Goal: Transaction & Acquisition: Obtain resource

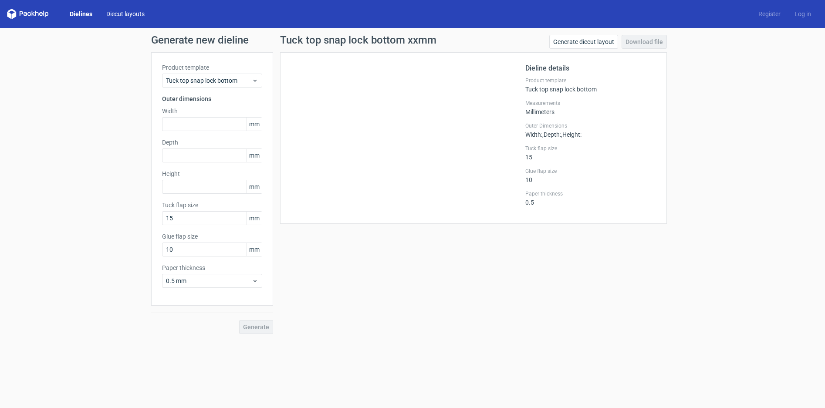
click at [133, 12] on link "Diecut layouts" at bounding box center [125, 14] width 52 height 9
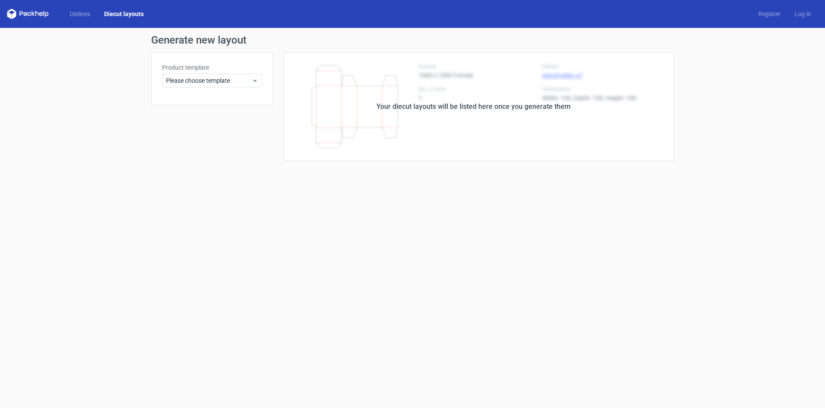
click at [81, 9] on div "Dielines Diecut layouts" at bounding box center [79, 14] width 144 height 10
click at [82, 15] on link "Dielines" at bounding box center [80, 14] width 34 height 9
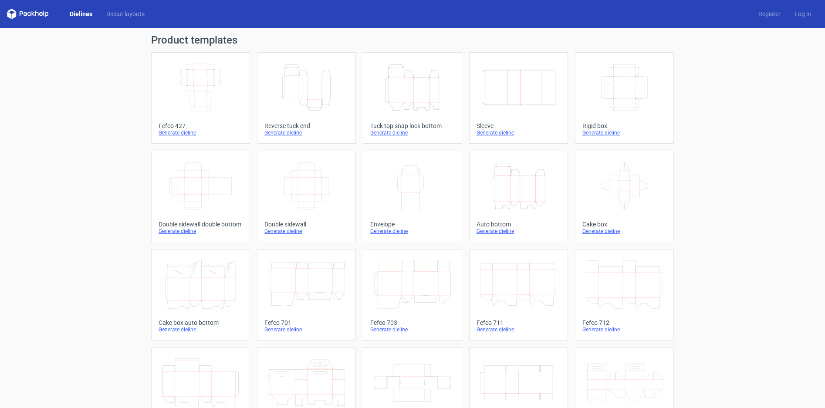
click at [413, 101] on icon "Height Depth Width" at bounding box center [412, 87] width 77 height 49
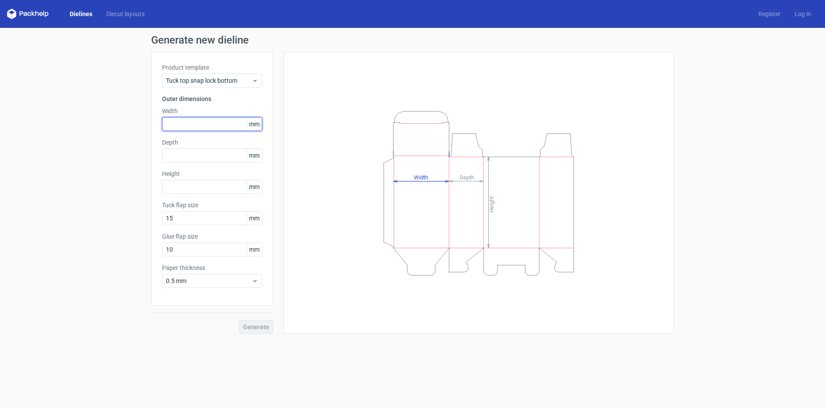
click at [175, 129] on input "text" at bounding box center [212, 124] width 100 height 14
type input "160"
click at [182, 152] on input "text" at bounding box center [212, 155] width 100 height 14
type input "110"
click at [189, 186] on input "text" at bounding box center [212, 187] width 100 height 14
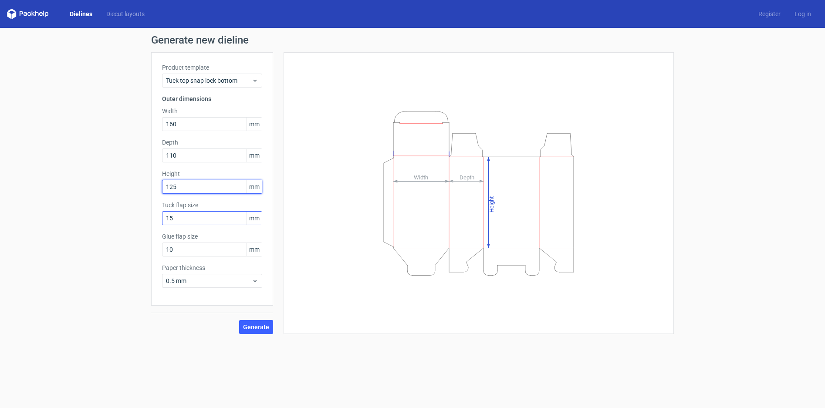
type input "125"
click at [182, 220] on input "15" at bounding box center [212, 218] width 100 height 14
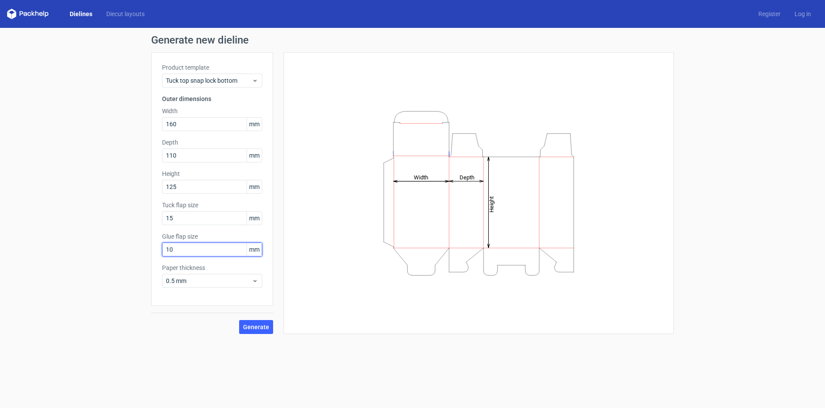
click at [180, 249] on input "10" at bounding box center [212, 250] width 100 height 14
type input "15"
click at [260, 322] on button "Generate" at bounding box center [256, 327] width 34 height 14
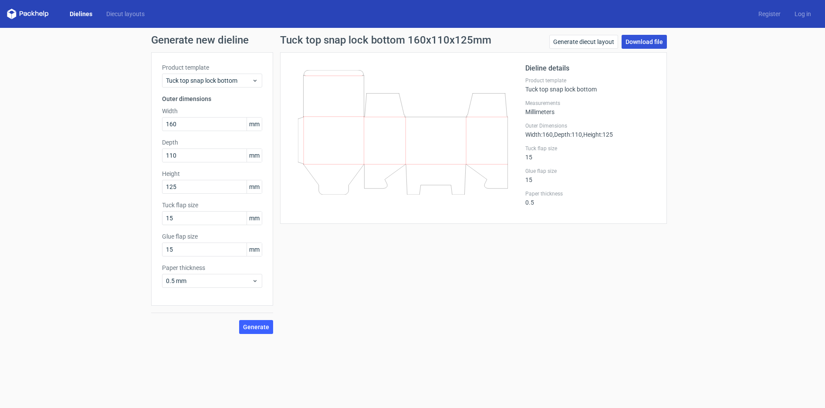
click at [655, 41] on link "Download file" at bounding box center [643, 42] width 45 height 14
click at [114, 16] on link "Diecut layouts" at bounding box center [125, 14] width 52 height 9
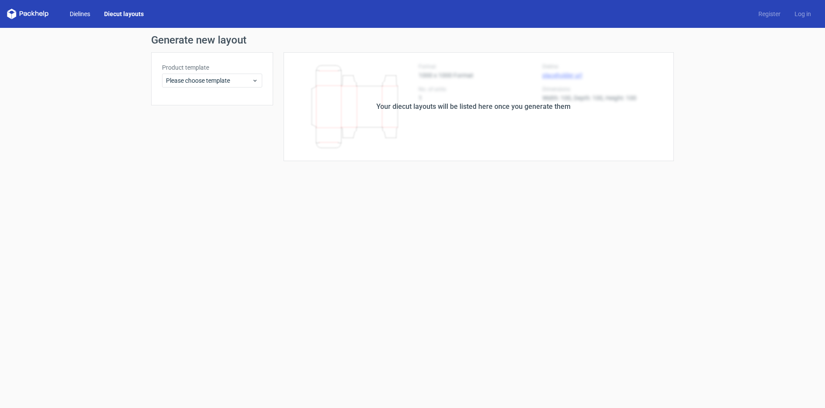
click at [78, 15] on link "Dielines" at bounding box center [80, 14] width 34 height 9
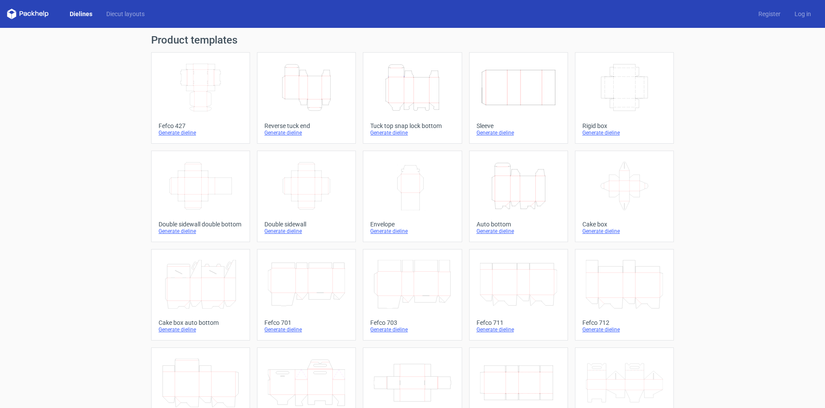
click at [318, 94] on icon "Height Depth Width" at bounding box center [306, 87] width 77 height 49
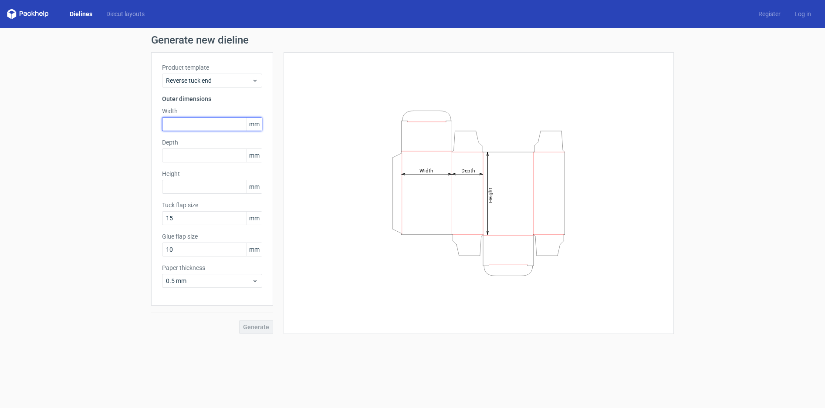
click at [189, 124] on input "text" at bounding box center [212, 124] width 100 height 14
type input "90"
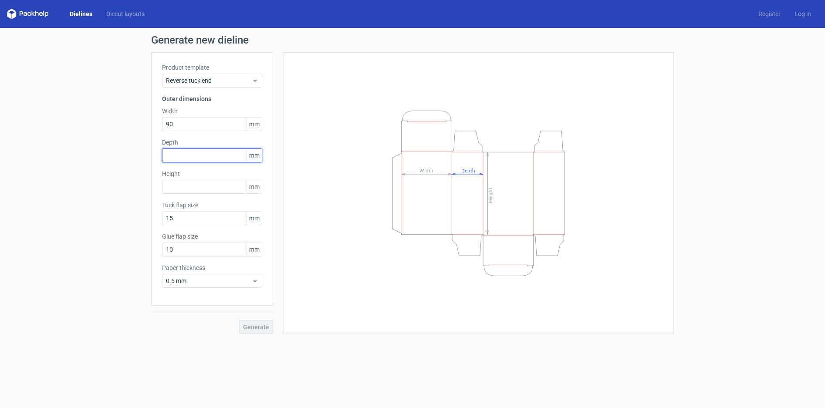
click at [184, 155] on input "text" at bounding box center [212, 155] width 100 height 14
type input "90"
click at [186, 192] on input "text" at bounding box center [212, 187] width 100 height 14
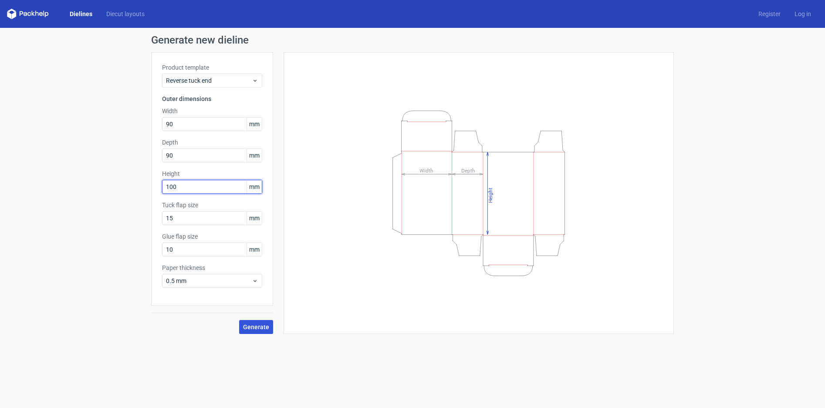
type input "100"
click at [253, 324] on span "Generate" at bounding box center [256, 327] width 26 height 6
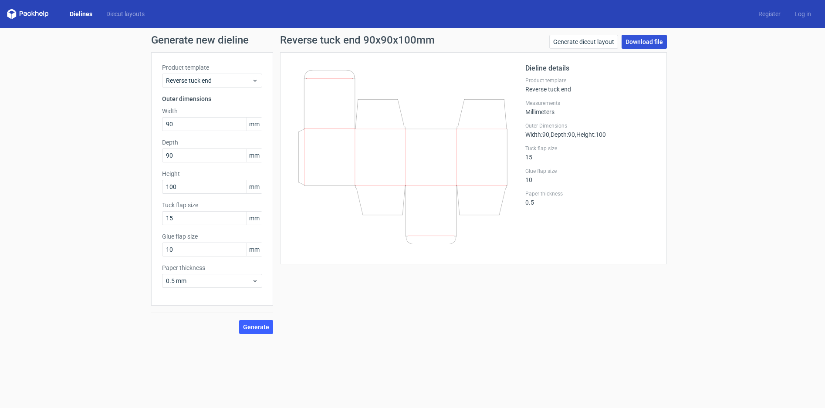
click at [644, 37] on link "Download file" at bounding box center [643, 42] width 45 height 14
